Goal: Task Accomplishment & Management: Manage account settings

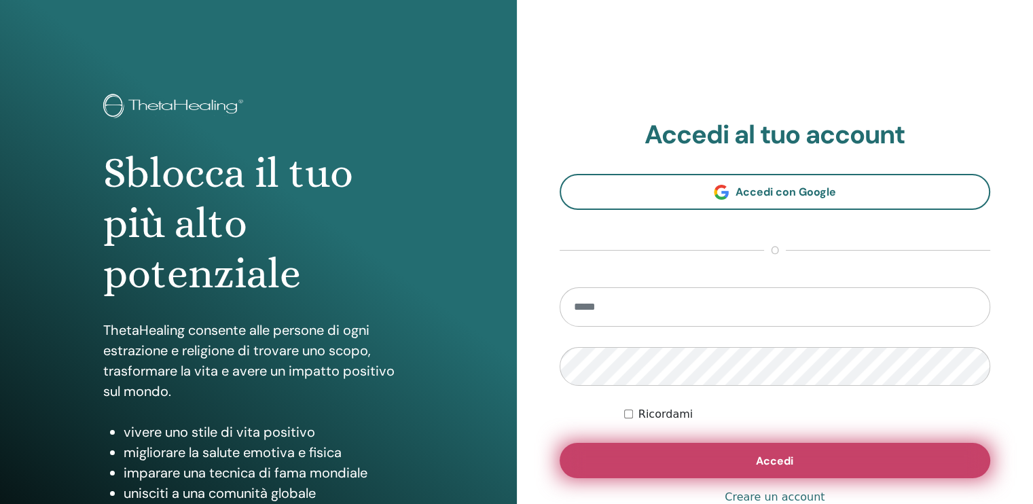
type input "**********"
click at [709, 470] on button "Accedi" at bounding box center [775, 460] width 431 height 35
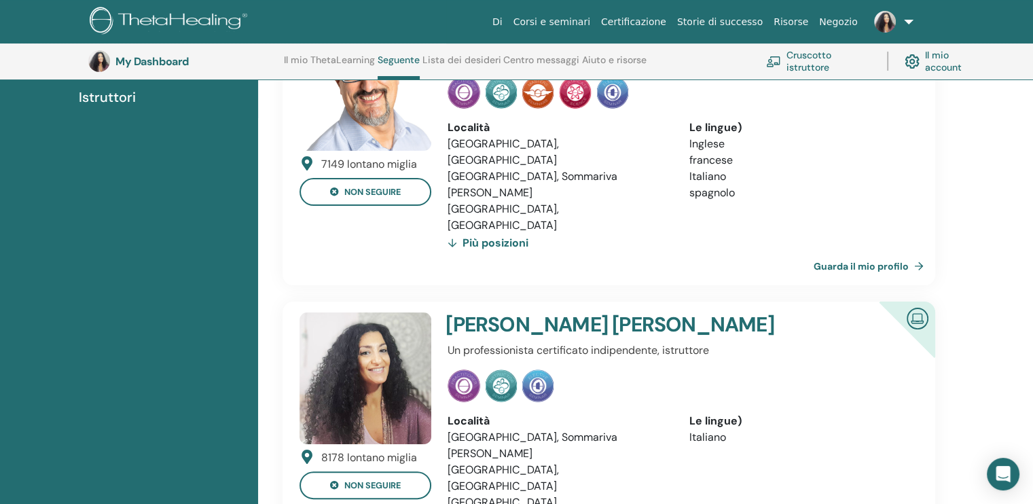
scroll to position [194, 0]
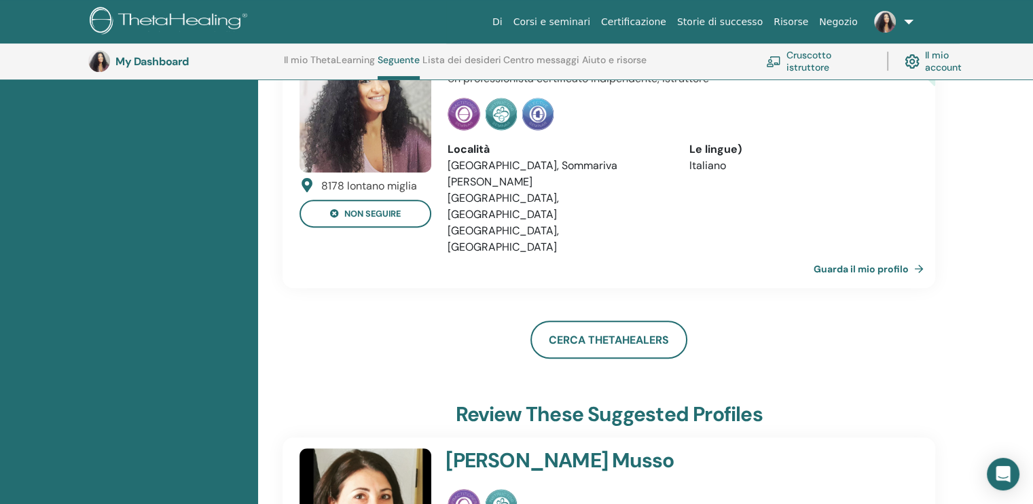
scroll to position [497, 0]
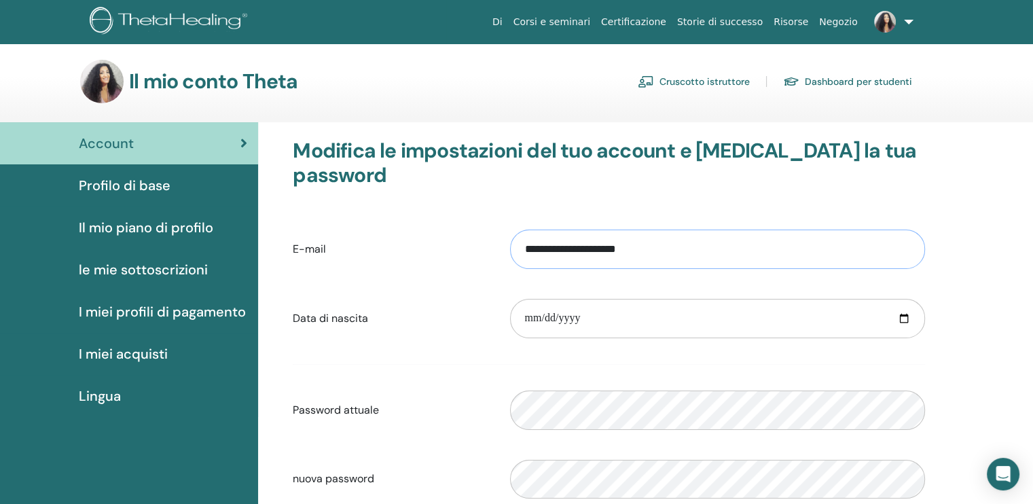
click at [747, 230] on input "**********" at bounding box center [717, 249] width 415 height 39
click at [486, 247] on div "**********" at bounding box center [609, 249] width 653 height 58
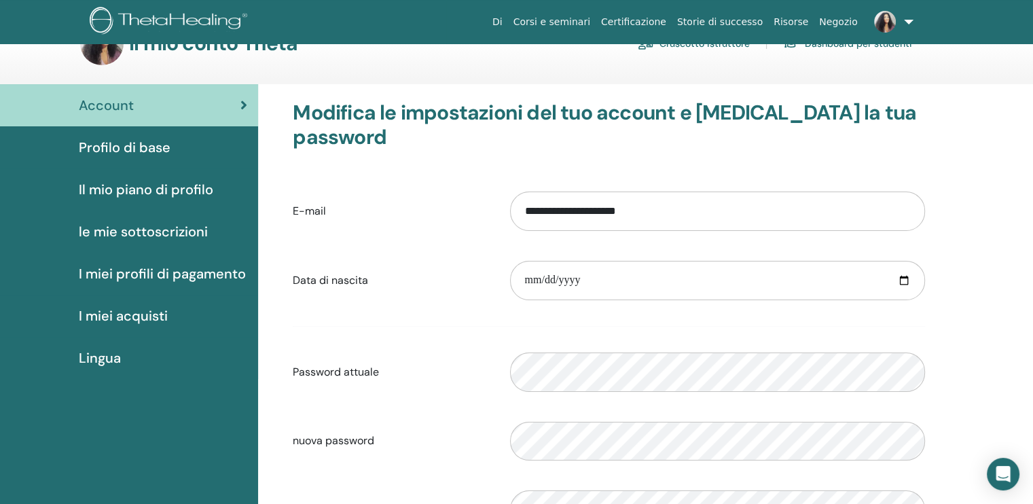
scroll to position [14, 0]
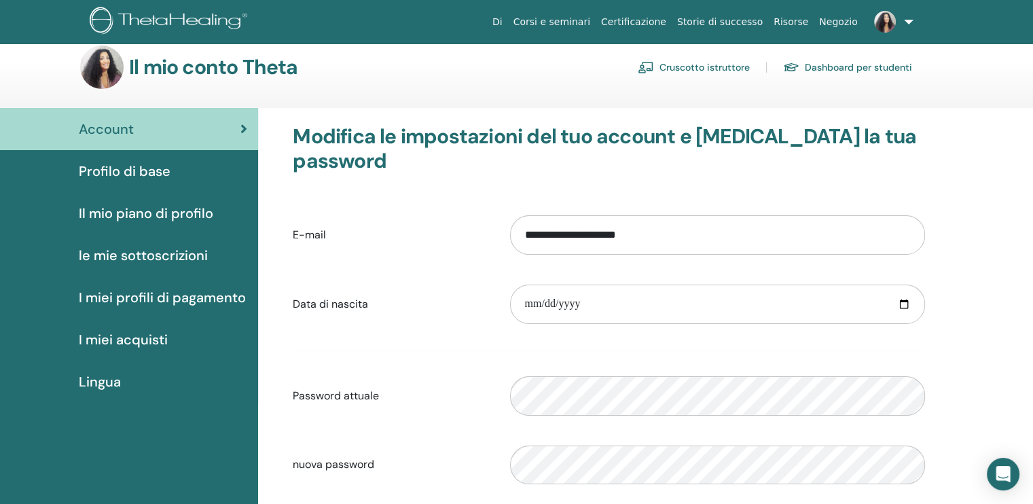
click at [171, 207] on span "Il mio piano di profilo" at bounding box center [146, 213] width 135 height 20
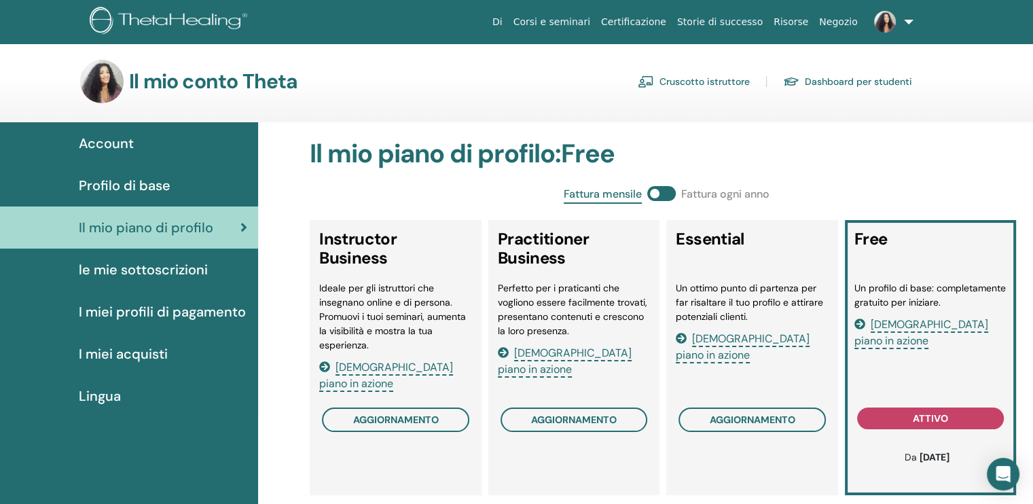
click at [176, 271] on span "le mie sottoscrizioni" at bounding box center [143, 270] width 129 height 20
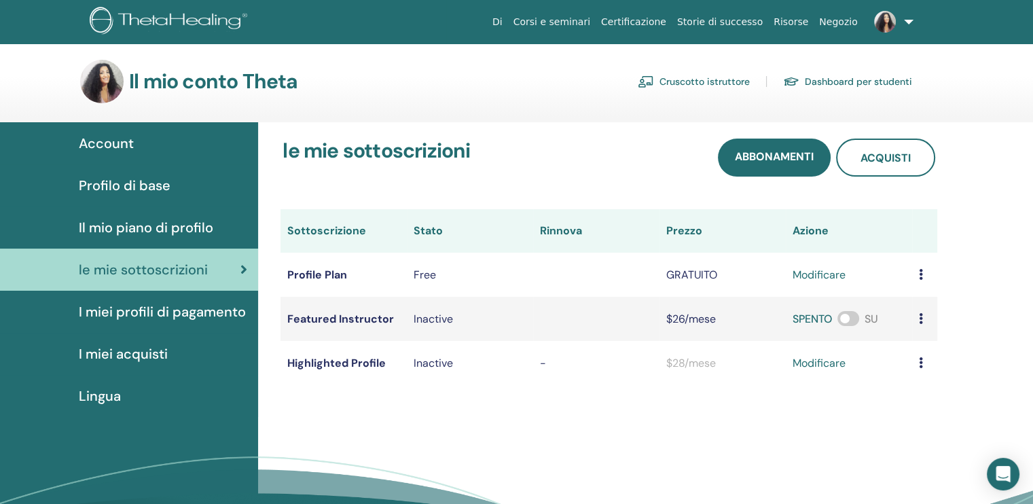
click at [191, 306] on span "I miei profili di pagamento" at bounding box center [162, 312] width 167 height 20
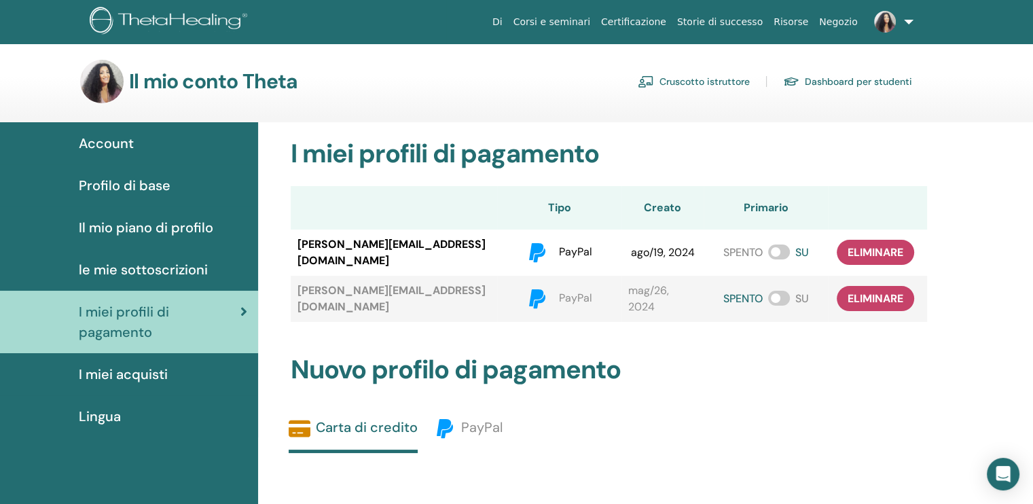
click at [167, 369] on div "I miei acquisti" at bounding box center [129, 374] width 236 height 20
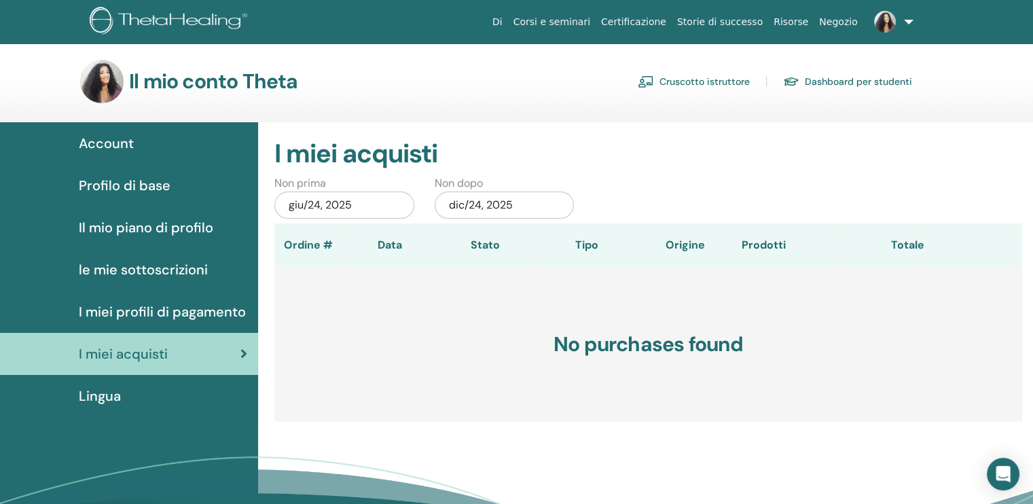
click at [136, 396] on div "Lingua" at bounding box center [129, 396] width 236 height 20
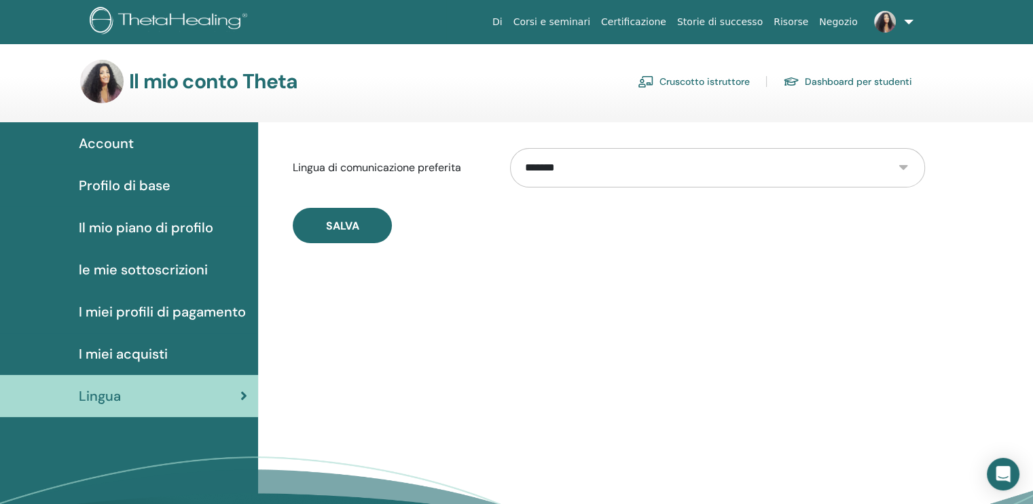
click at [122, 190] on span "Profilo di base" at bounding box center [125, 185] width 92 height 20
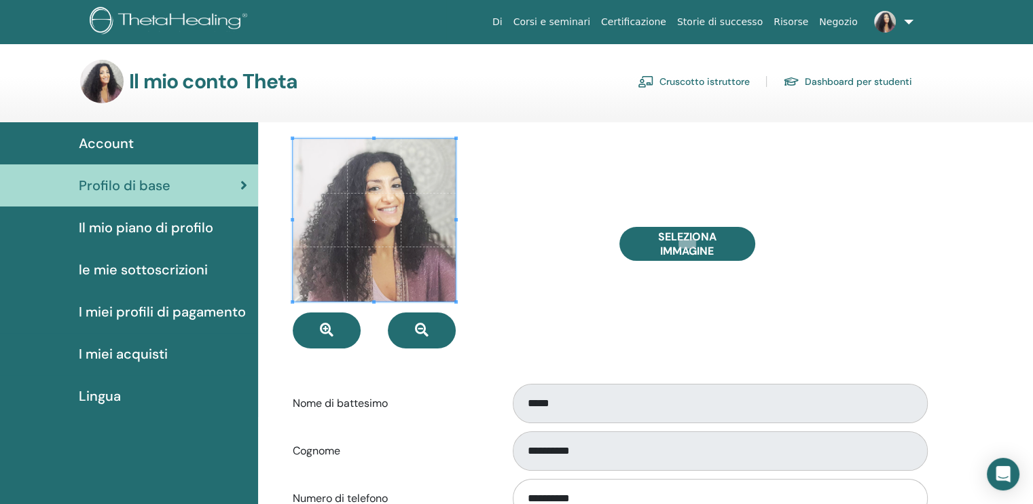
click at [105, 82] on img at bounding box center [101, 81] width 43 height 43
click at [886, 24] on img at bounding box center [885, 22] width 22 height 22
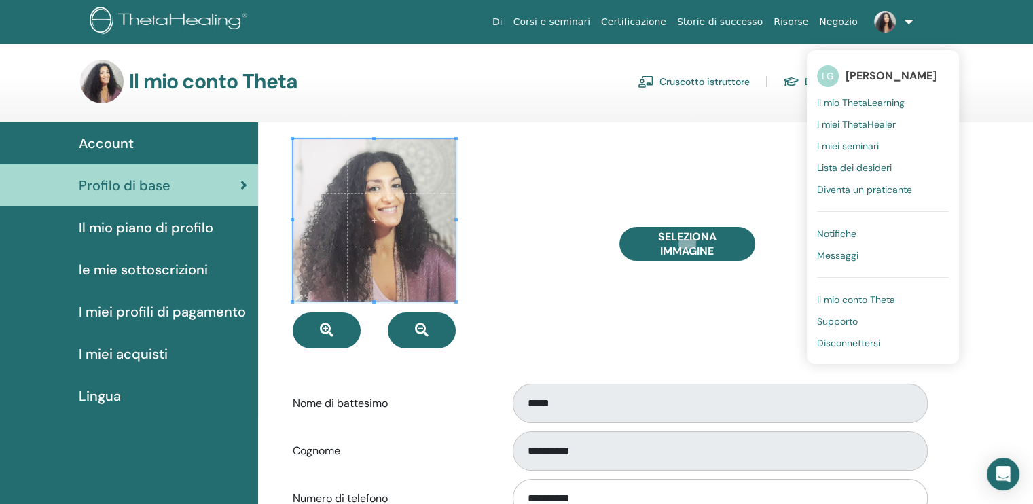
click at [879, 82] on span "[PERSON_NAME]" at bounding box center [891, 76] width 91 height 14
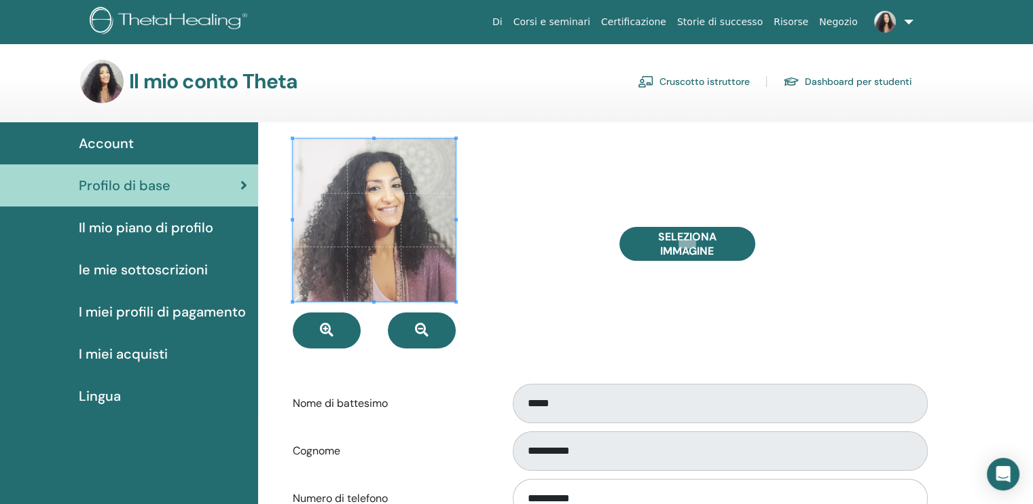
click at [713, 81] on link "Cruscotto istruttore" at bounding box center [694, 82] width 112 height 22
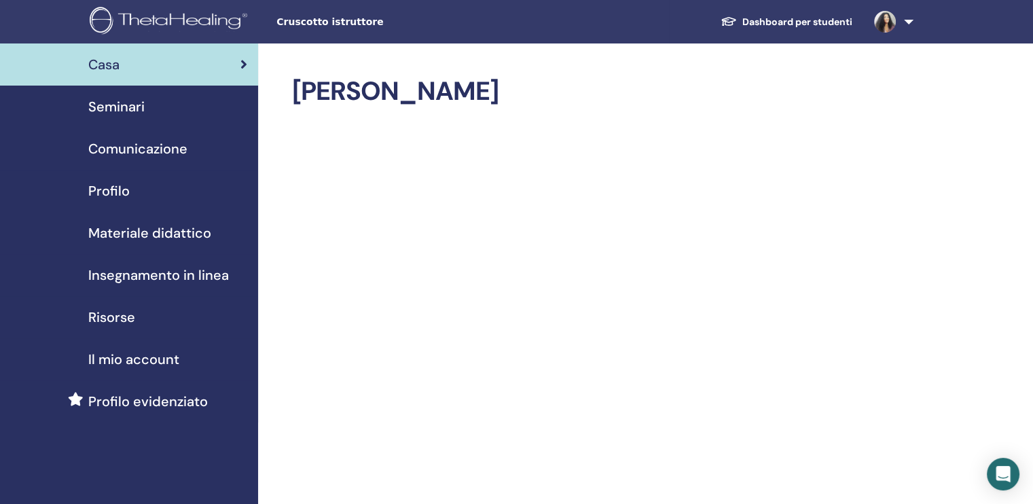
click at [236, 16] on img at bounding box center [171, 22] width 162 height 31
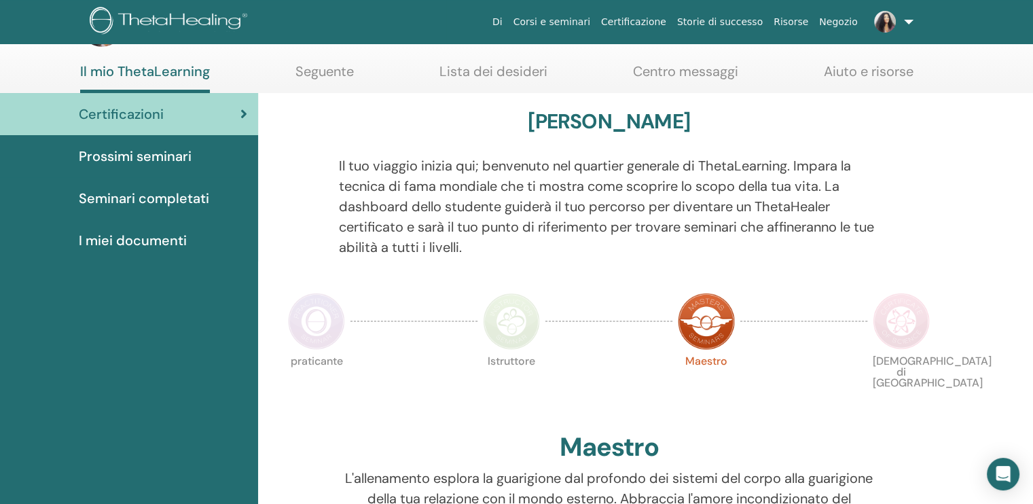
scroll to position [22, 0]
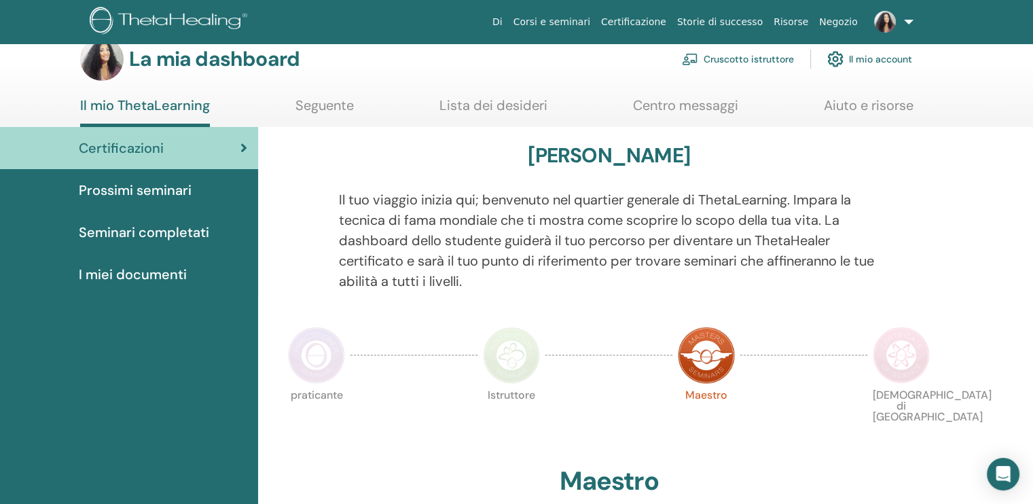
click at [182, 238] on font "Seminari completati" at bounding box center [144, 233] width 130 height 18
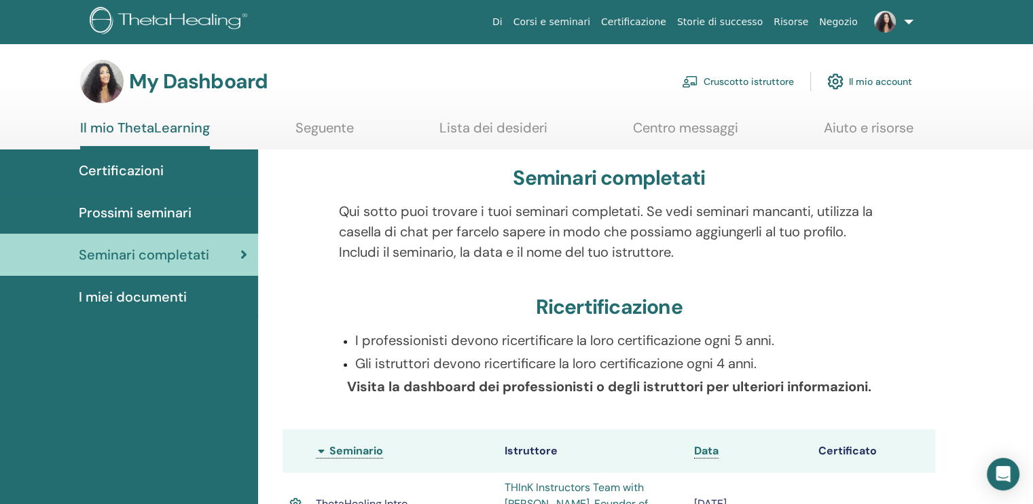
click at [678, 138] on link "Centro messaggi" at bounding box center [685, 133] width 105 height 26
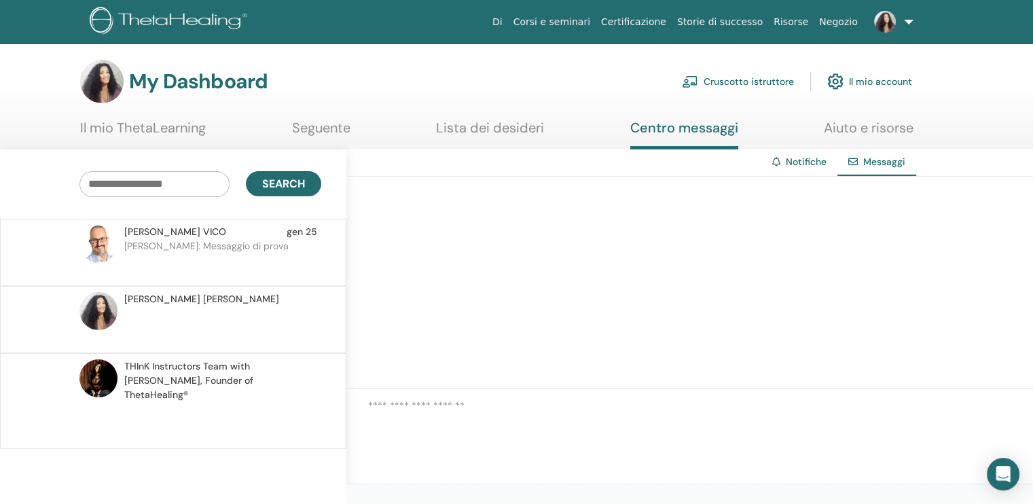
click at [878, 73] on link "Il mio account" at bounding box center [870, 82] width 85 height 30
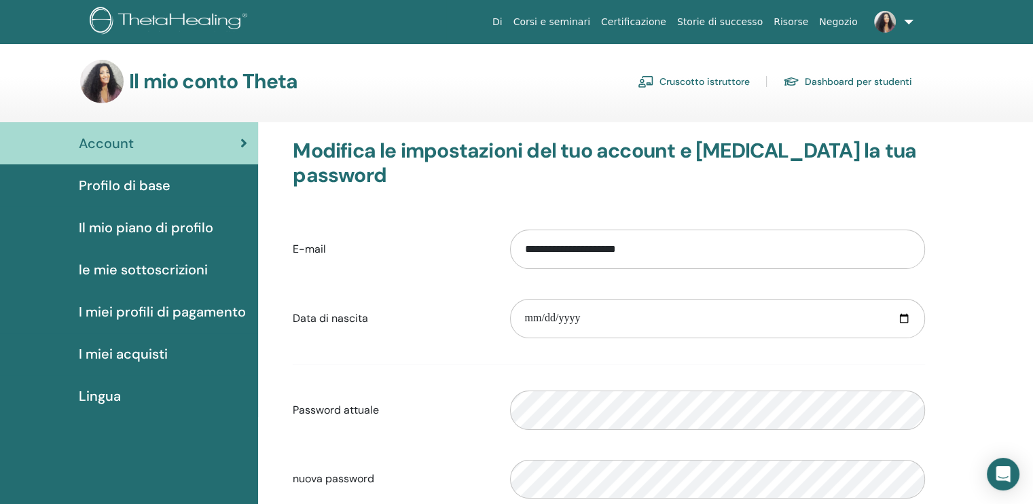
click at [101, 82] on img at bounding box center [101, 81] width 43 height 43
click at [508, 24] on link "Di" at bounding box center [497, 22] width 21 height 25
